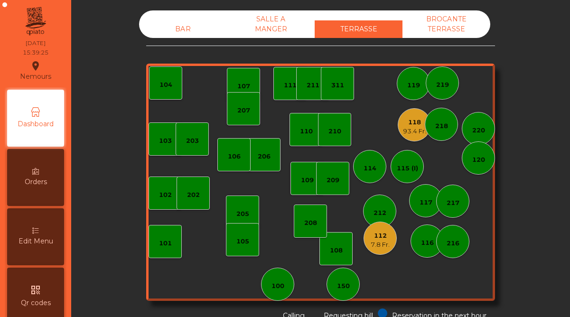
click at [406, 126] on div "118" at bounding box center [414, 122] width 23 height 9
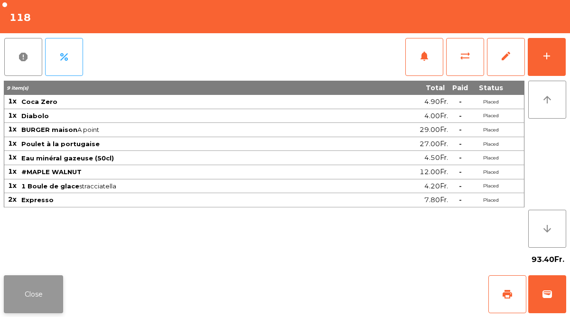
click at [49, 290] on button "Close" at bounding box center [33, 294] width 59 height 38
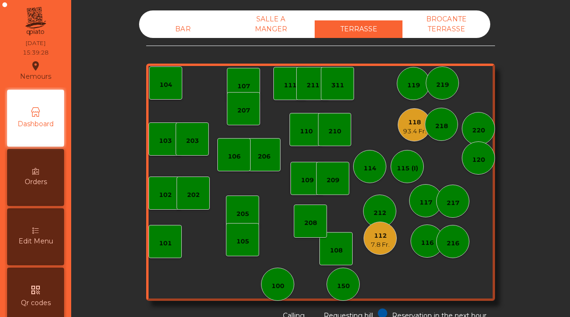
click at [377, 234] on div "112" at bounding box center [380, 235] width 19 height 9
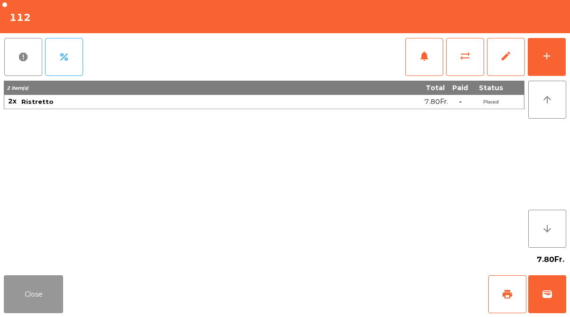
click at [31, 288] on button "Close" at bounding box center [33, 294] width 59 height 38
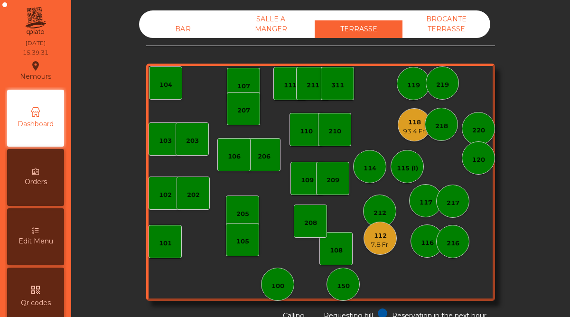
click at [172, 32] on div "BAR" at bounding box center [183, 29] width 88 height 18
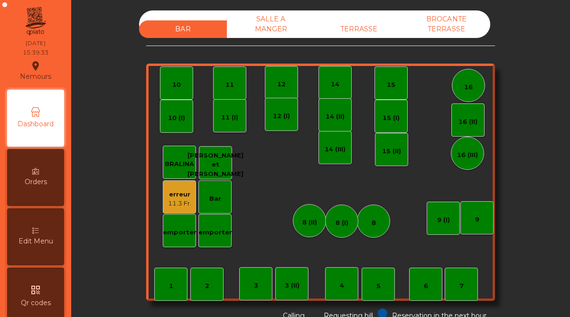
click at [180, 197] on div "erreur" at bounding box center [179, 194] width 23 height 9
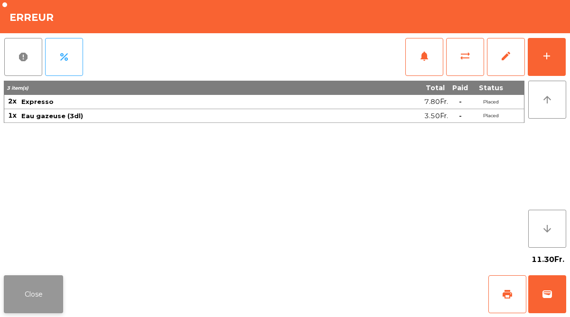
click at [41, 300] on button "Close" at bounding box center [33, 294] width 59 height 38
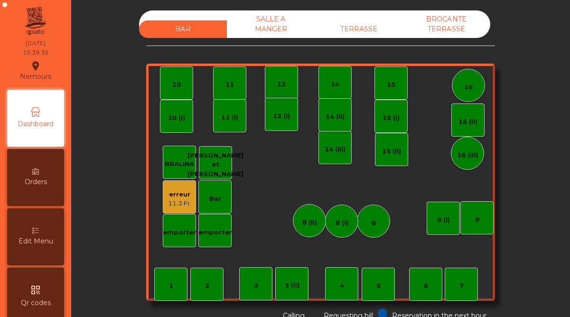
click at [348, 28] on div "TERRASSE" at bounding box center [359, 29] width 88 height 18
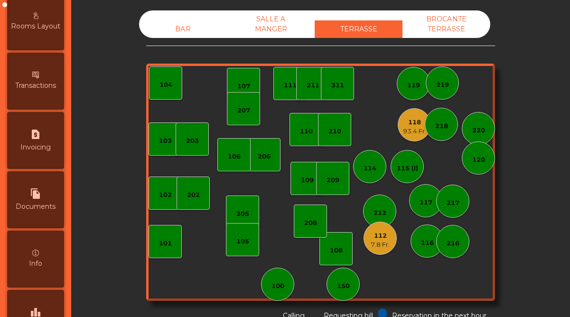
scroll to position [490, 0]
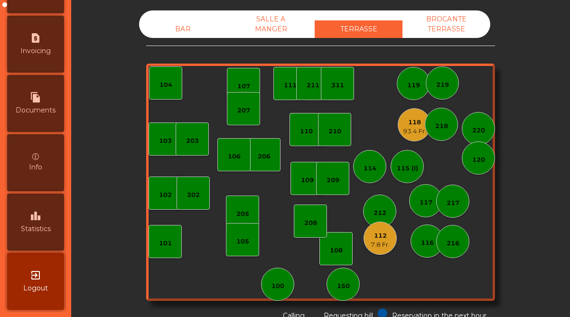
click at [51, 234] on div "leaderboard Statistics" at bounding box center [35, 222] width 57 height 57
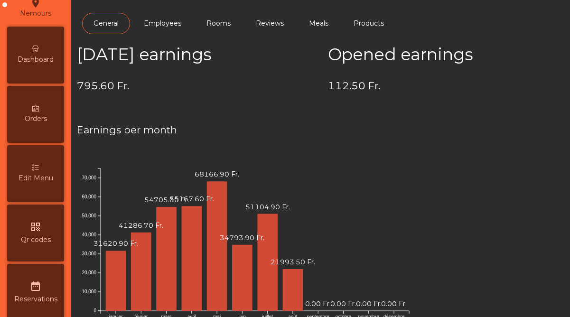
click at [47, 74] on div "Dashboard" at bounding box center [35, 55] width 57 height 57
